Goal: Task Accomplishment & Management: Manage account settings

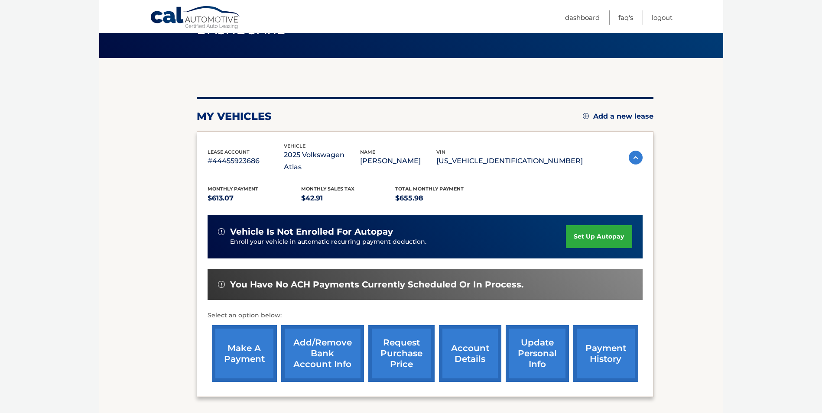
scroll to position [124, 0]
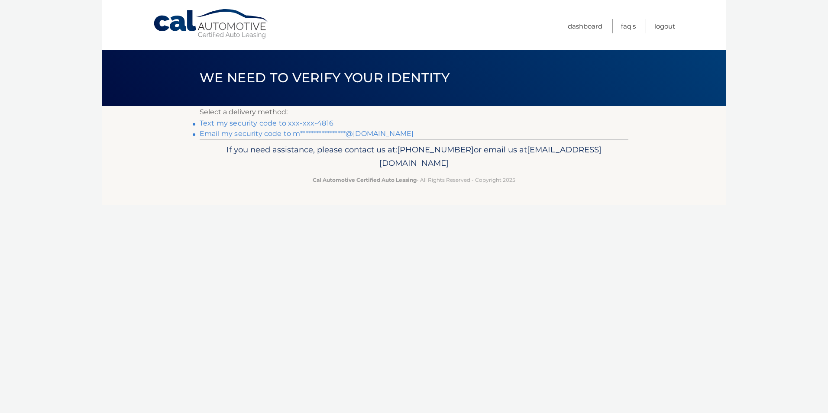
click at [318, 124] on link "Text my security code to xxx-xxx-4816" at bounding box center [267, 123] width 134 height 8
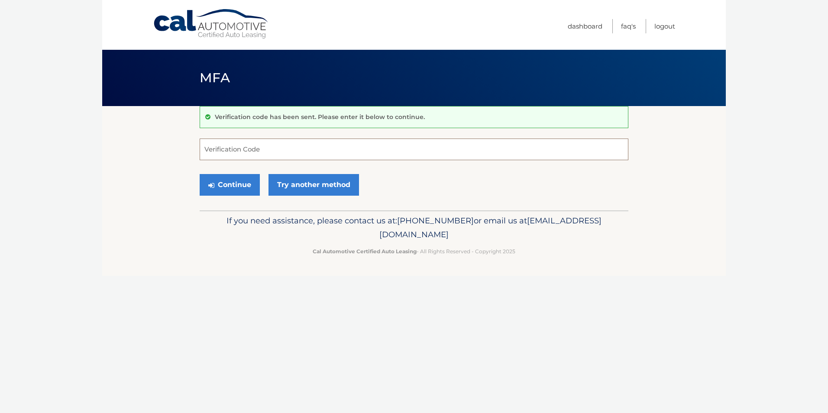
click at [300, 150] on input "Verification Code" at bounding box center [414, 150] width 429 height 22
type input "393348"
click at [200, 174] on button "Continue" at bounding box center [230, 185] width 60 height 22
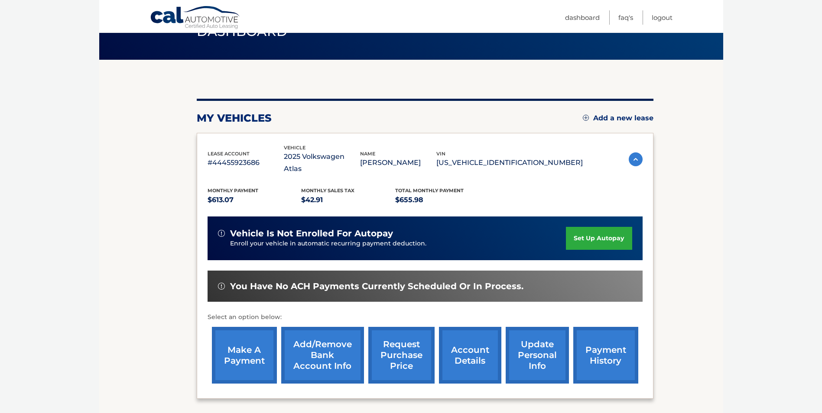
scroll to position [124, 0]
